Goal: Navigation & Orientation: Find specific page/section

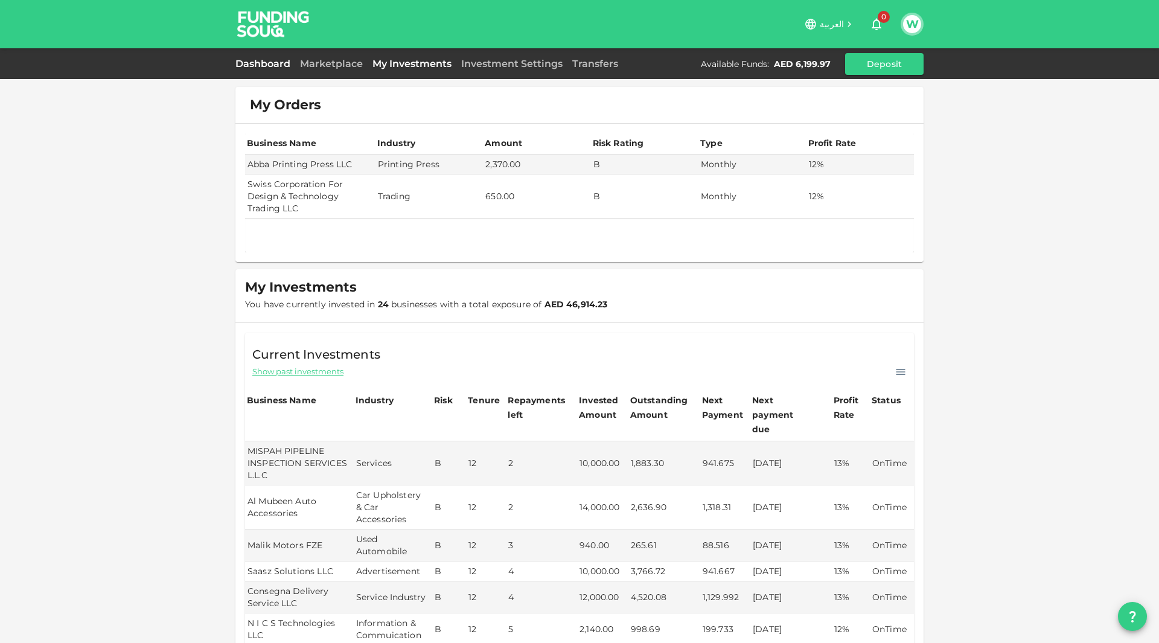
click at [293, 65] on link "Dashboard" at bounding box center [265, 63] width 60 height 11
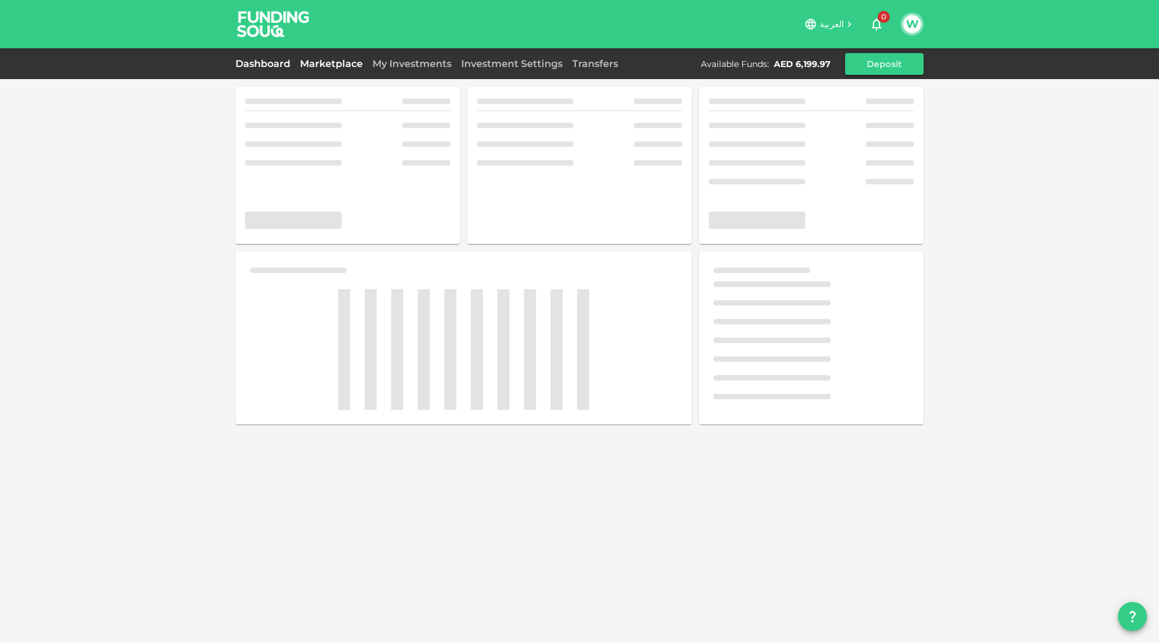
click at [312, 65] on link "Marketplace" at bounding box center [331, 63] width 72 height 11
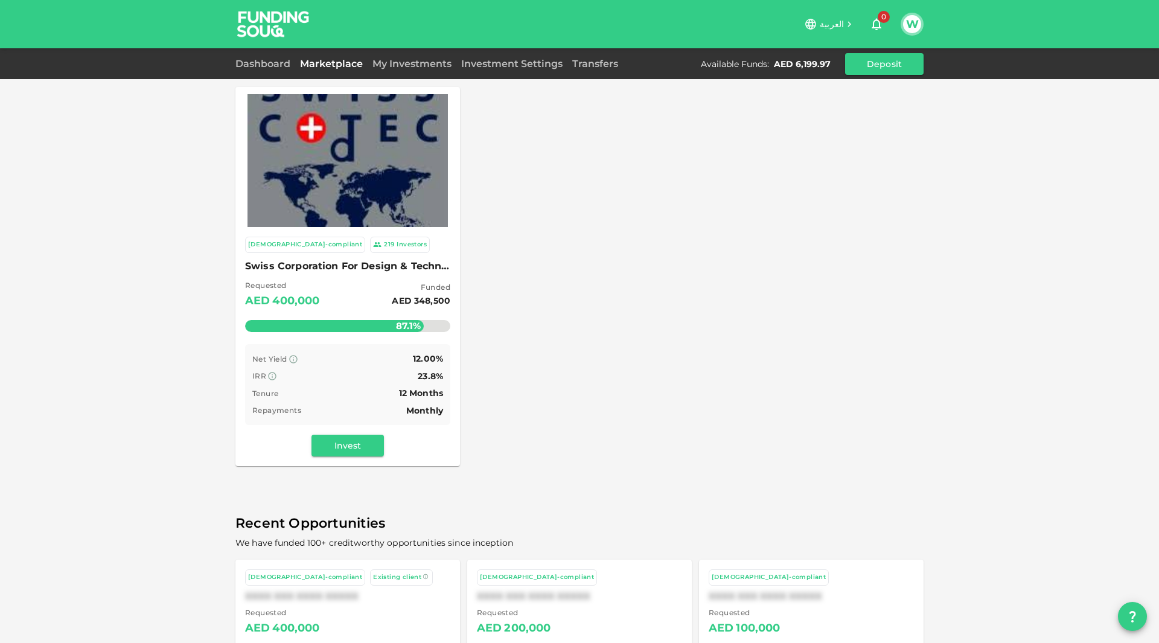
click at [339, 203] on img at bounding box center [347, 160] width 200 height 200
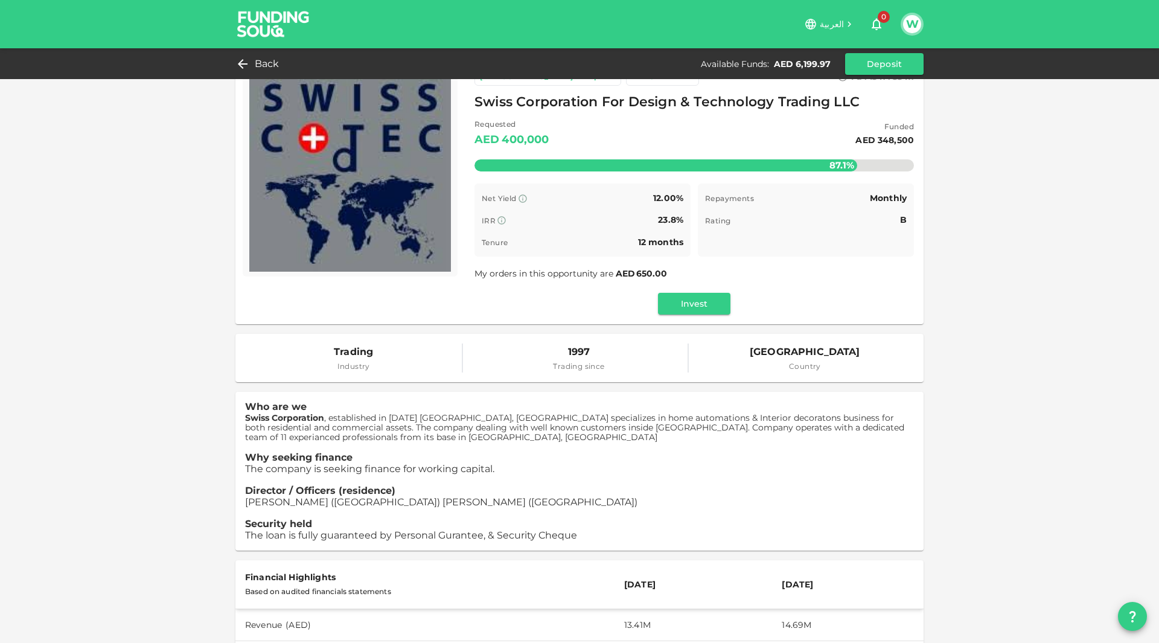
scroll to position [31, 0]
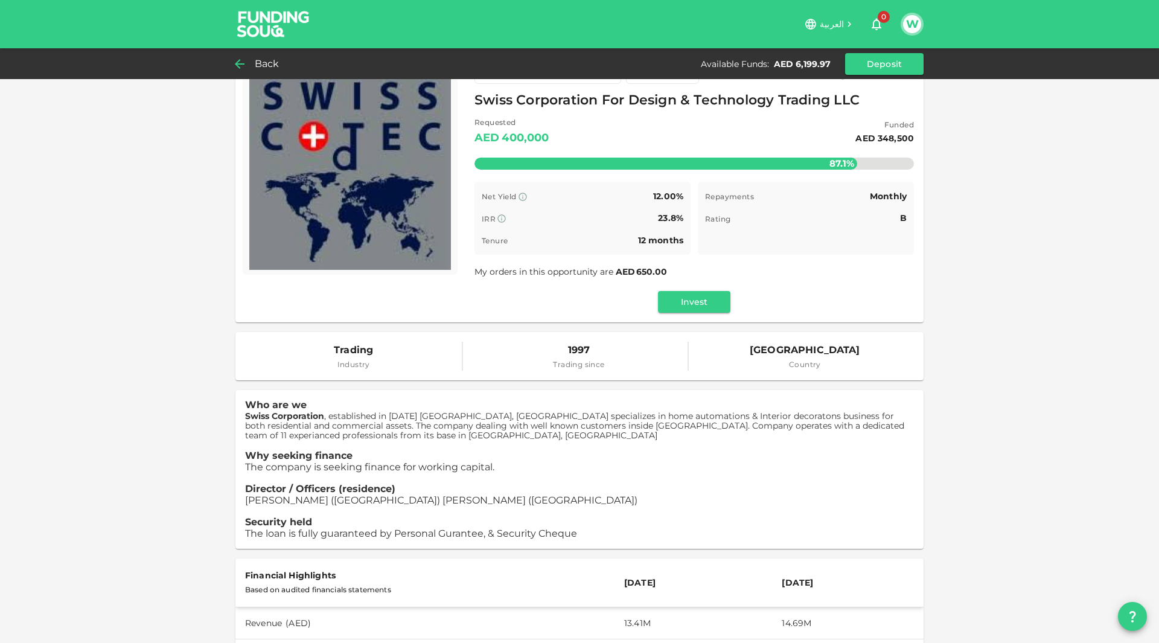
click at [250, 63] on div "Back" at bounding box center [259, 64] width 49 height 17
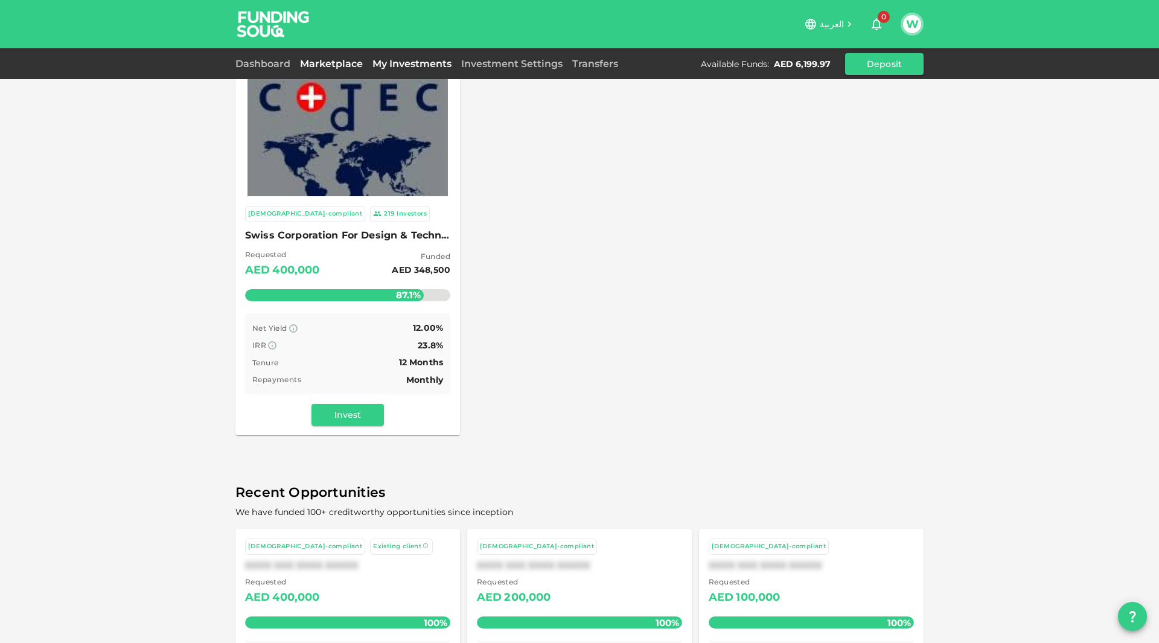
click at [389, 68] on link "My Investments" at bounding box center [412, 63] width 89 height 11
click at [389, 68] on div "العربية 0 W Dashboard Marketplace My Investments Investment Settings Transfers …" at bounding box center [579, 321] width 1159 height 643
